Goal: Navigation & Orientation: Find specific page/section

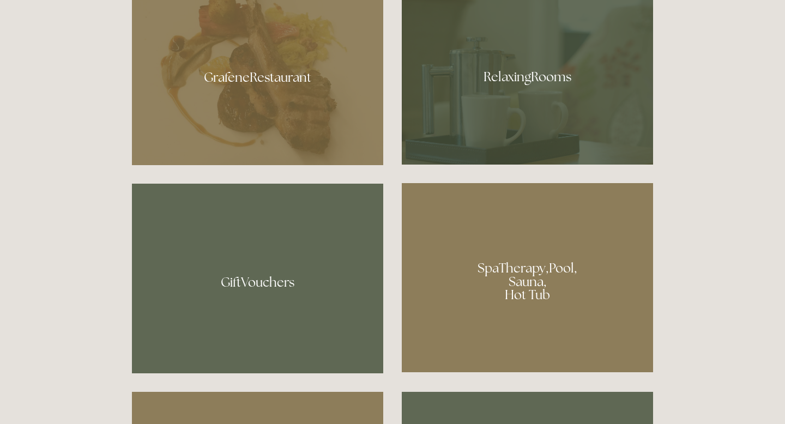
scroll to position [683, 0]
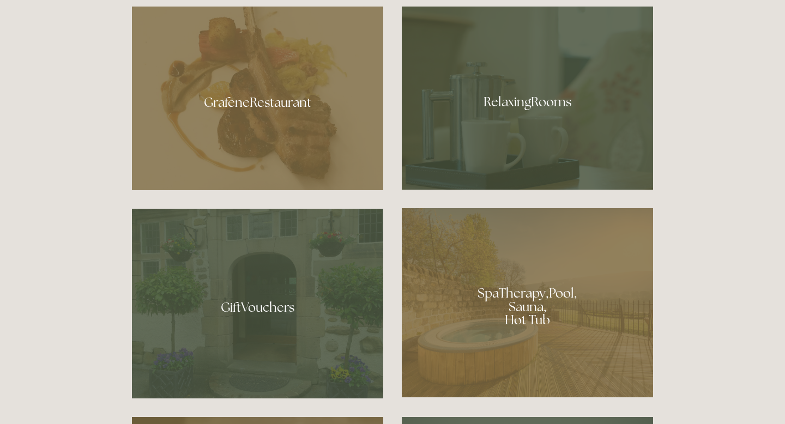
click at [497, 314] on div at bounding box center [527, 302] width 251 height 189
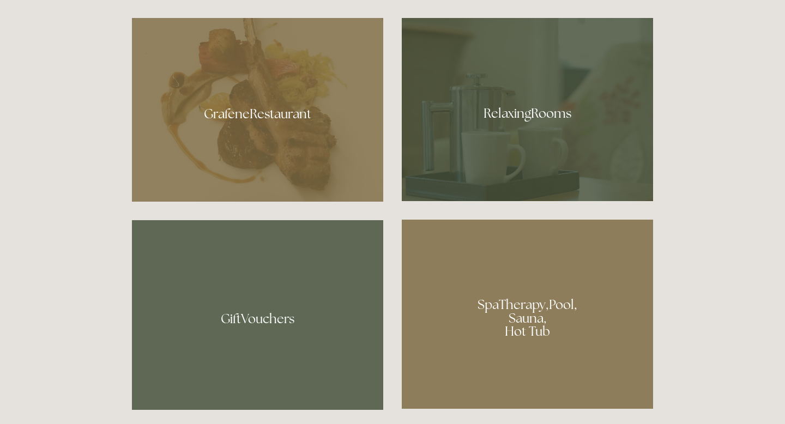
scroll to position [664, 0]
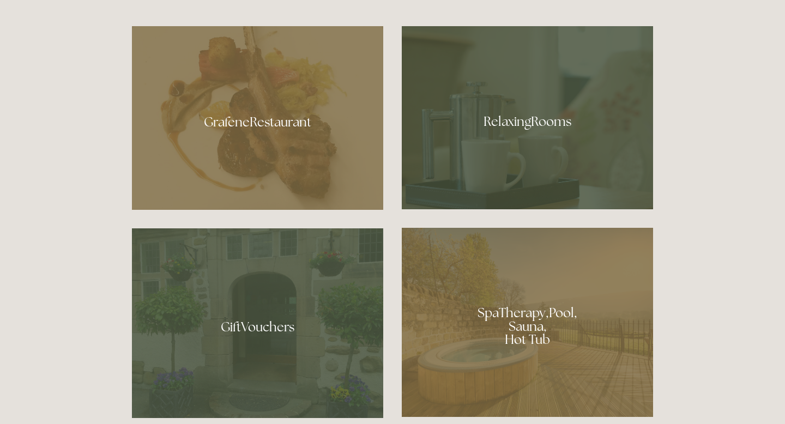
click at [451, 137] on div at bounding box center [527, 117] width 251 height 183
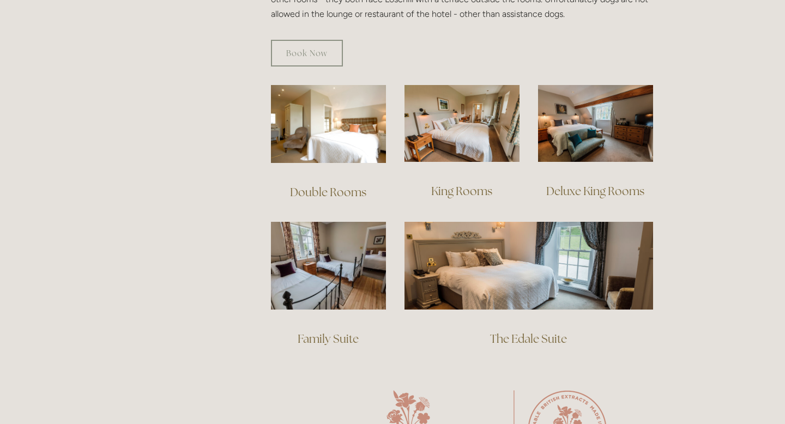
scroll to position [720, 0]
